Goal: Browse casually: Explore the website without a specific task or goal

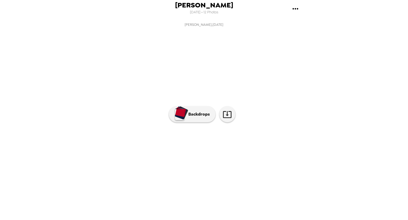
scroll to position [10, 0]
click at [211, 167] on img at bounding box center [204, 154] width 40 height 28
click at [236, 167] on img at bounding box center [247, 154] width 40 height 28
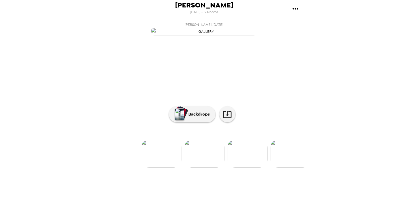
click at [240, 167] on img at bounding box center [247, 154] width 40 height 28
click at [123, 167] on img at bounding box center [118, 154] width 40 height 28
click at [235, 167] on img at bounding box center [240, 154] width 40 height 28
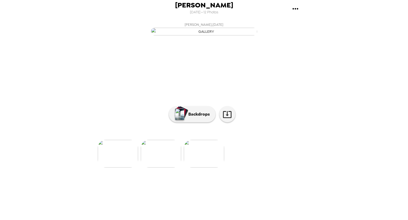
scroll to position [0, 0]
click at [242, 167] on img at bounding box center [247, 154] width 40 height 28
click at [244, 167] on img at bounding box center [247, 154] width 40 height 28
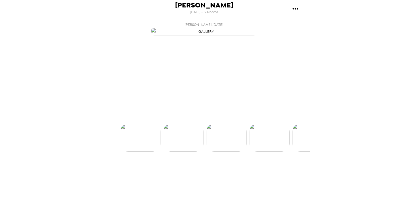
scroll to position [0, 86]
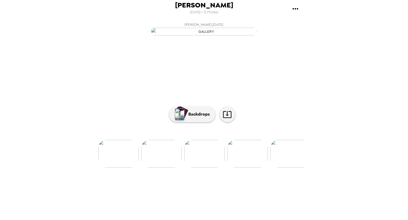
click at [166, 167] on img at bounding box center [161, 154] width 40 height 28
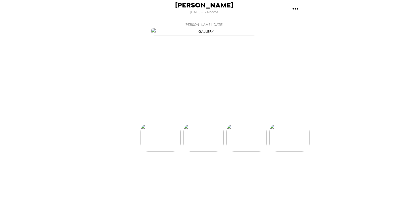
scroll to position [0, 43]
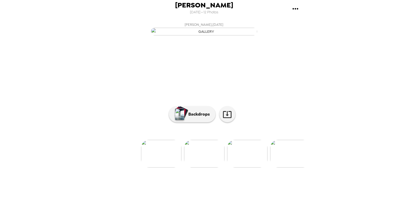
click at [153, 167] on img at bounding box center [161, 154] width 40 height 28
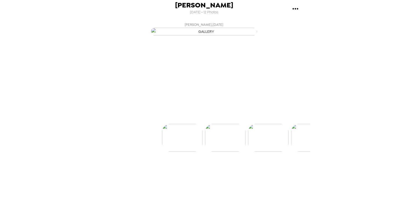
scroll to position [0, 0]
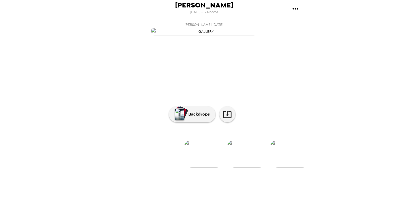
click at [288, 167] on img at bounding box center [290, 154] width 40 height 28
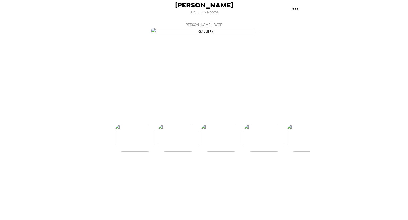
scroll to position [0, 86]
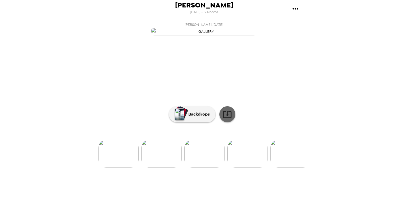
click at [224, 119] on icon at bounding box center [227, 114] width 9 height 9
click at [361, 53] on div "[PERSON_NAME] [DATE] • 12 Photos [PERSON_NAME] , [DATE] [PERSON_NAME] , [DATE] …" at bounding box center [204, 110] width 408 height 220
click at [202, 35] on img "button" at bounding box center [204, 32] width 106 height 8
click at [194, 117] on p "Backdrops" at bounding box center [198, 114] width 24 height 6
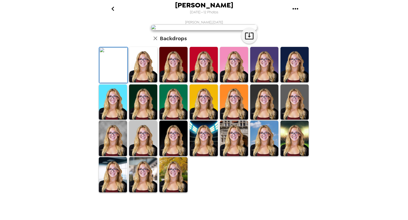
scroll to position [0, 0]
click at [234, 30] on img at bounding box center [204, 27] width 106 height 6
drag, startPoint x: 234, startPoint y: 104, endPoint x: 220, endPoint y: 101, distance: 13.9
click at [220, 30] on img at bounding box center [204, 27] width 106 height 6
click at [113, 10] on icon "go back" at bounding box center [112, 9] width 3 height 4
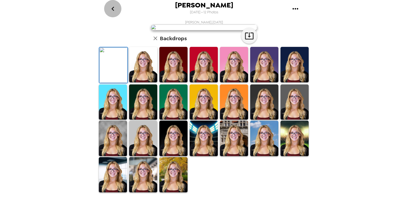
click at [112, 7] on icon "go back" at bounding box center [113, 9] width 9 height 9
click at [155, 41] on icon "button" at bounding box center [155, 38] width 6 height 6
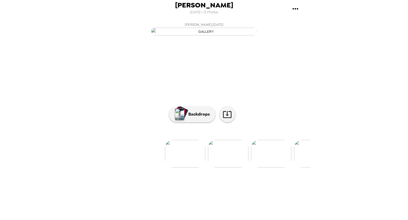
scroll to position [0, 19]
click at [235, 167] on img at bounding box center [228, 154] width 40 height 28
click at [245, 167] on img at bounding box center [247, 154] width 40 height 28
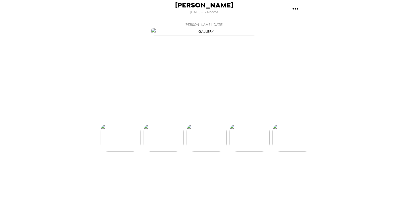
scroll to position [0, 86]
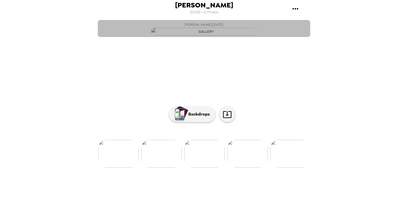
click at [246, 35] on img "button" at bounding box center [204, 32] width 106 height 8
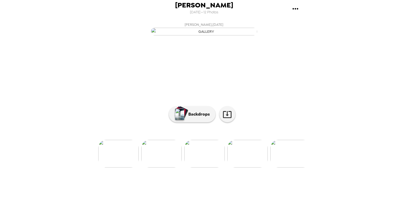
scroll to position [10, 0]
click at [252, 167] on img at bounding box center [248, 154] width 40 height 28
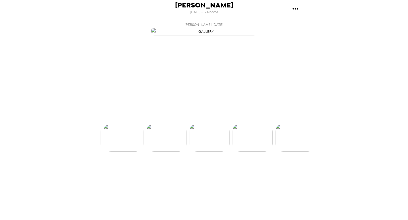
scroll to position [0, 172]
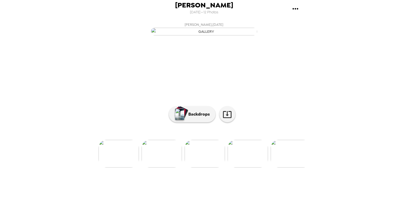
click at [164, 167] on img at bounding box center [162, 154] width 40 height 28
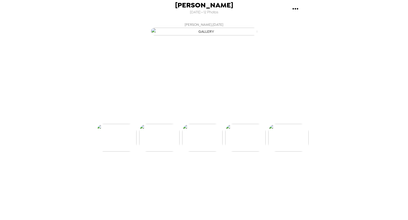
scroll to position [0, 129]
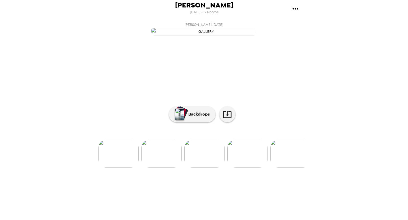
click at [155, 167] on img at bounding box center [161, 154] width 40 height 28
click at [160, 167] on img at bounding box center [161, 154] width 40 height 28
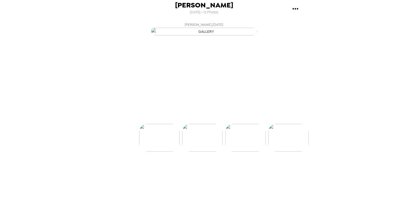
scroll to position [0, 43]
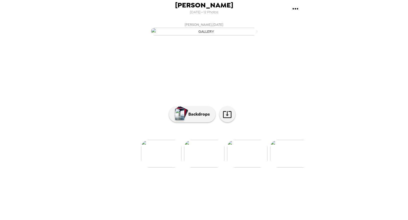
click at [156, 167] on img at bounding box center [161, 154] width 40 height 28
click at [255, 167] on img at bounding box center [247, 154] width 40 height 28
click at [246, 167] on img at bounding box center [247, 154] width 40 height 28
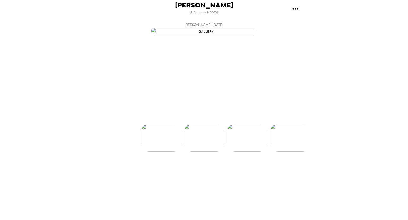
scroll to position [0, 86]
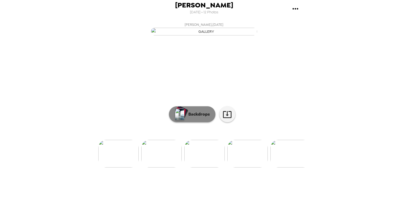
click at [186, 122] on button "Backdrops" at bounding box center [192, 114] width 47 height 16
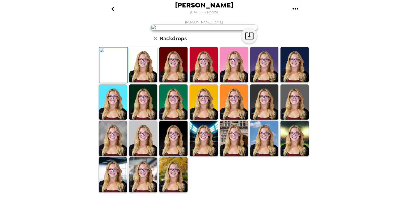
click at [172, 82] on img at bounding box center [174, 64] width 28 height 35
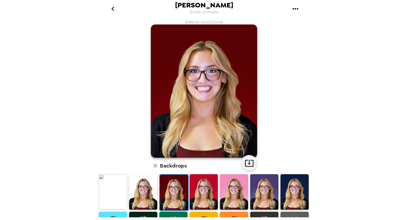
click at [147, 193] on img at bounding box center [143, 191] width 28 height 35
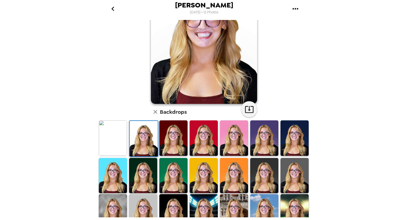
scroll to position [100, 0]
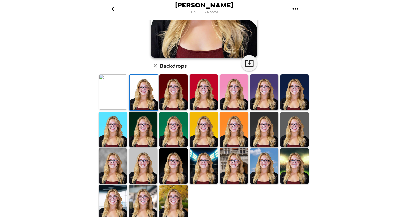
click at [117, 162] on img at bounding box center [113, 165] width 28 height 35
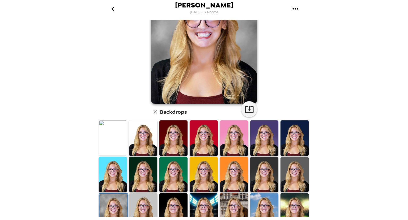
scroll to position [55, 0]
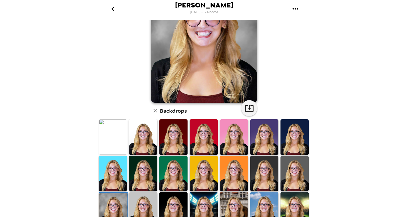
click at [144, 199] on img at bounding box center [143, 209] width 28 height 35
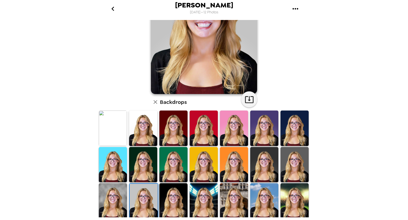
scroll to position [64, 0]
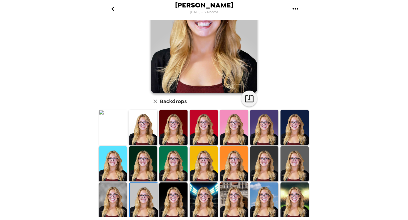
click at [171, 198] on img at bounding box center [174, 199] width 28 height 35
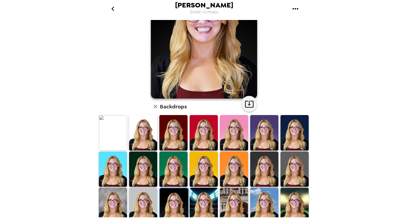
scroll to position [71, 0]
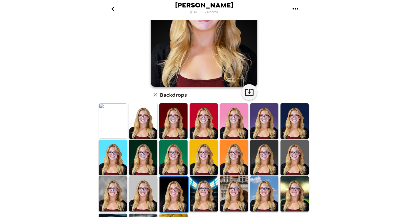
click at [209, 193] on img at bounding box center [204, 193] width 28 height 35
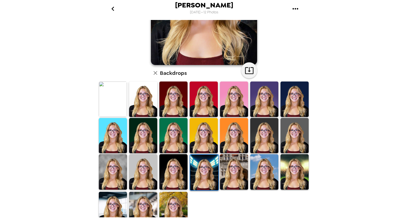
scroll to position [0, 0]
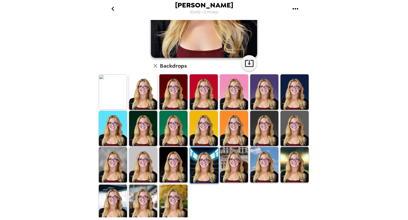
click at [265, 173] on img at bounding box center [264, 164] width 28 height 35
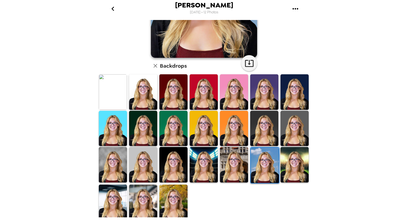
click at [295, 141] on img at bounding box center [295, 128] width 28 height 35
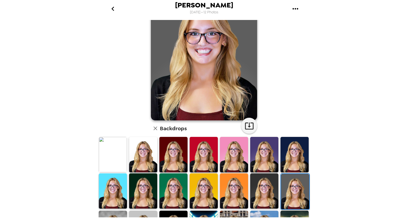
click at [110, 152] on img at bounding box center [113, 154] width 28 height 35
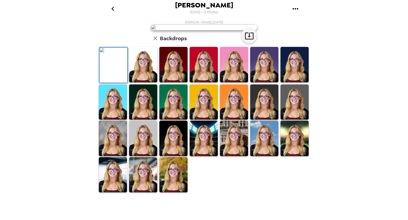
click at [144, 82] on img at bounding box center [143, 64] width 28 height 35
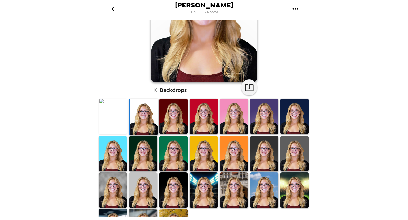
scroll to position [77, 0]
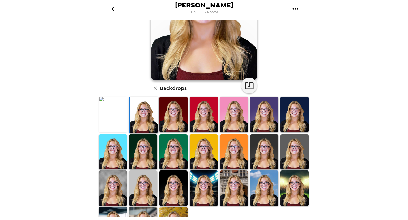
click at [170, 194] on img at bounding box center [174, 187] width 28 height 35
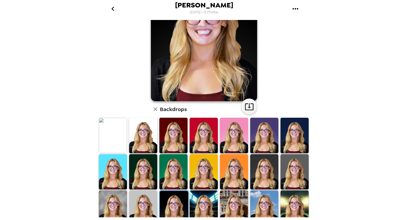
scroll to position [63, 0]
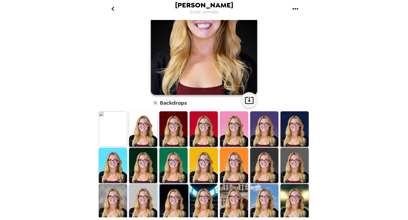
click at [150, 178] on img at bounding box center [143, 165] width 28 height 35
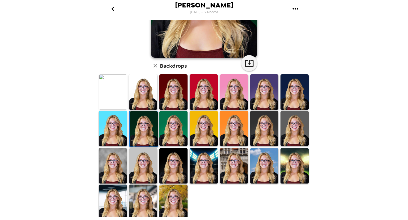
scroll to position [99, 0]
click at [201, 98] on img at bounding box center [204, 91] width 28 height 35
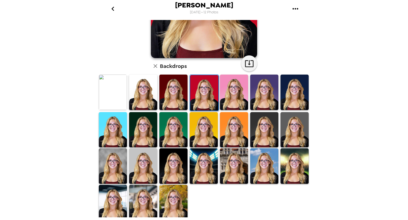
click at [172, 96] on img at bounding box center [174, 91] width 28 height 35
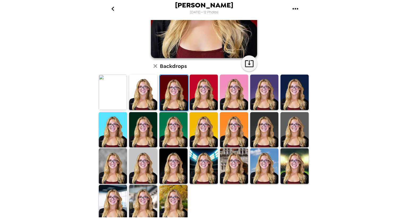
click at [151, 93] on img at bounding box center [143, 91] width 28 height 35
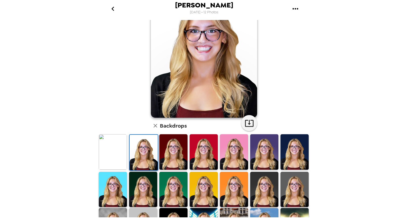
scroll to position [0, 0]
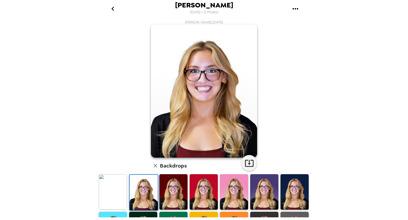
click at [112, 189] on img at bounding box center [113, 191] width 28 height 35
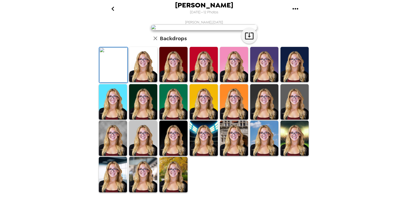
scroll to position [100, 0]
click at [114, 156] on img at bounding box center [113, 137] width 28 height 35
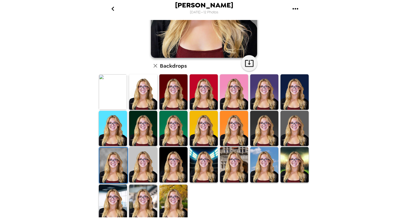
scroll to position [0, 0]
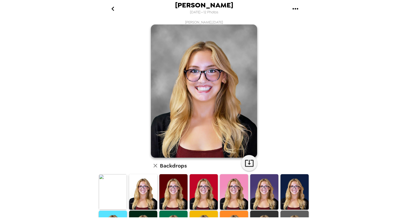
click at [231, 92] on img at bounding box center [204, 90] width 106 height 133
